Goal: Transaction & Acquisition: Subscribe to service/newsletter

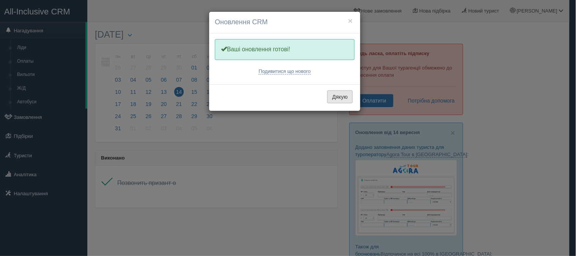
click at [344, 98] on button "Дякую" at bounding box center [339, 96] width 25 height 13
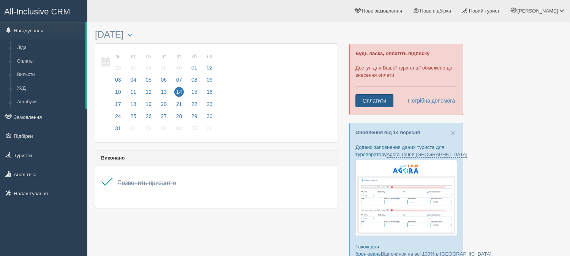
click at [383, 101] on link "Оплатити" at bounding box center [374, 100] width 38 height 13
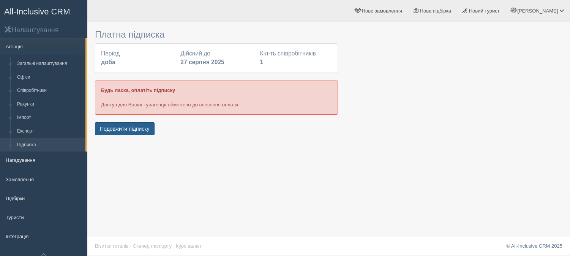
click at [126, 128] on button "Подовжити підписку" at bounding box center [125, 128] width 60 height 13
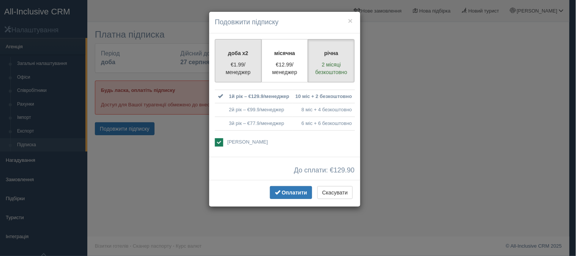
click at [236, 61] on p "€1.99/менеджер" at bounding box center [238, 68] width 37 height 15
radio input "true"
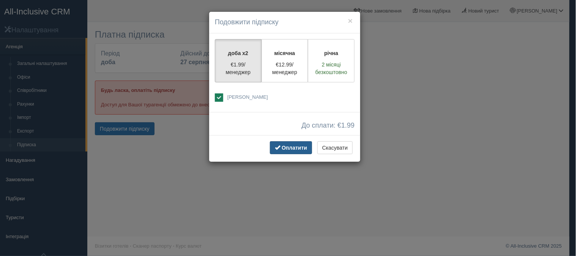
click at [286, 147] on span "Оплатити" at bounding box center [294, 148] width 25 height 6
